Goal: Task Accomplishment & Management: Manage account settings

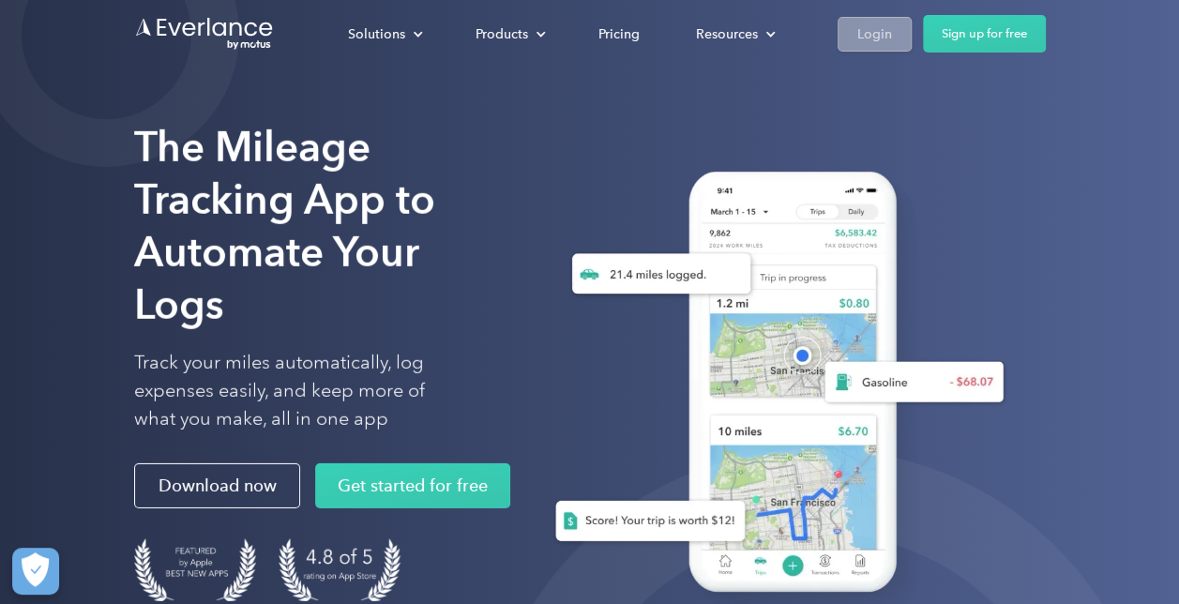
click at [897, 51] on link "Login" at bounding box center [875, 34] width 74 height 35
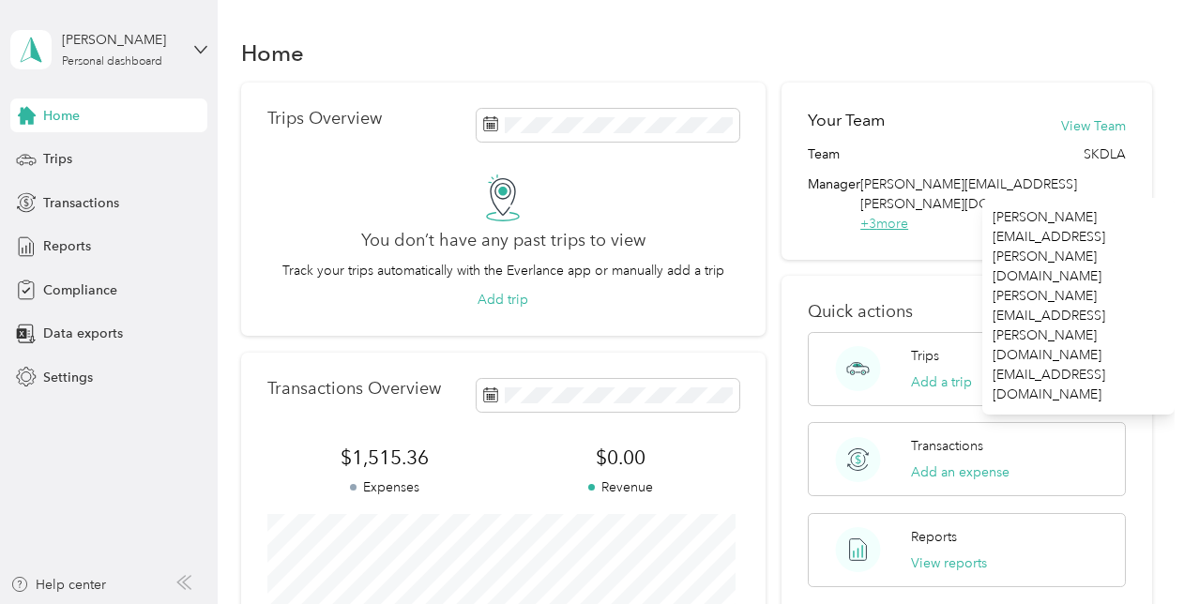
click at [908, 216] on span "+ 3 more" at bounding box center [884, 224] width 48 height 16
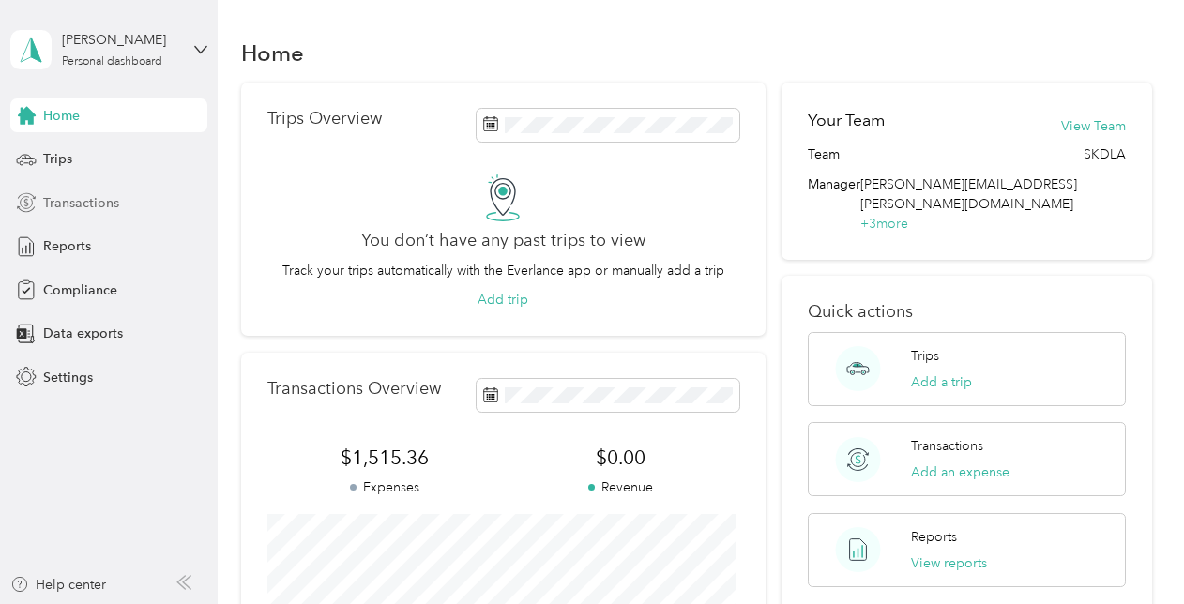
click at [81, 214] on div "Transactions" at bounding box center [108, 203] width 197 height 34
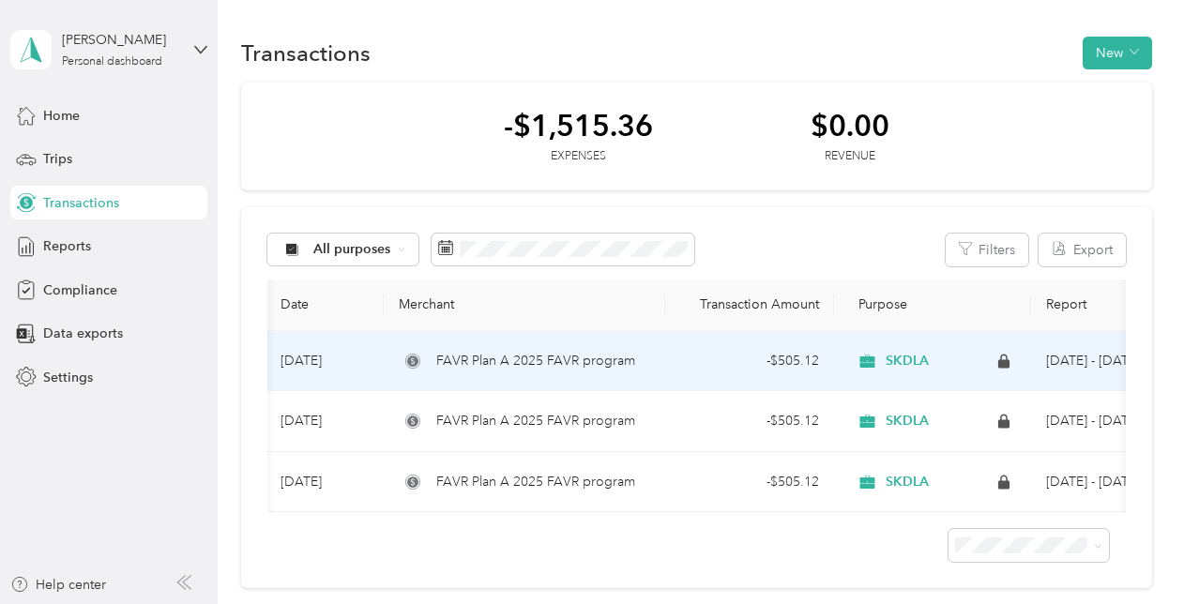
scroll to position [0, 129]
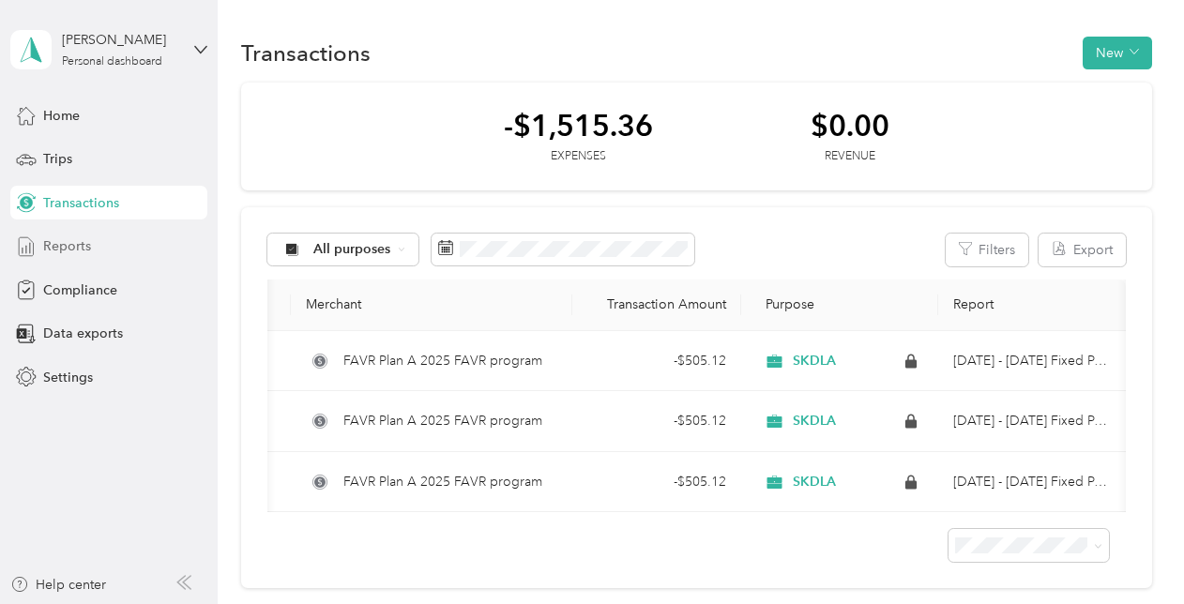
click at [84, 243] on span "Reports" at bounding box center [67, 246] width 48 height 20
